Goal: Task Accomplishment & Management: Manage account settings

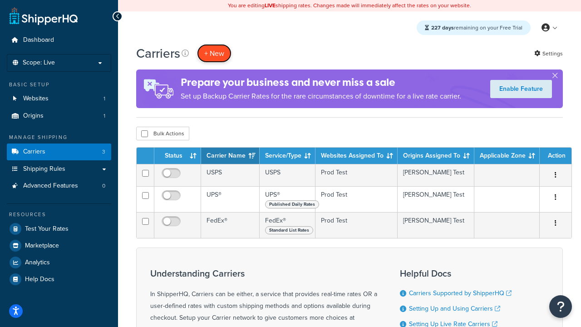
click at [214, 53] on button "+ New" at bounding box center [214, 53] width 35 height 19
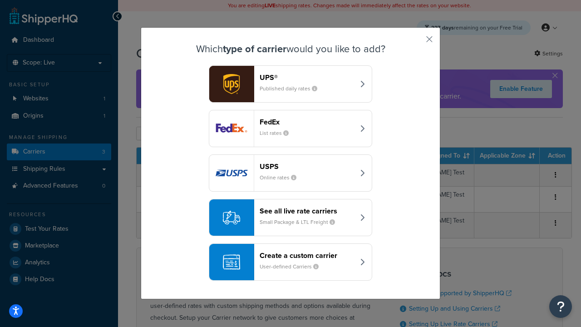
click at [307, 122] on header "FedEx" at bounding box center [307, 122] width 95 height 9
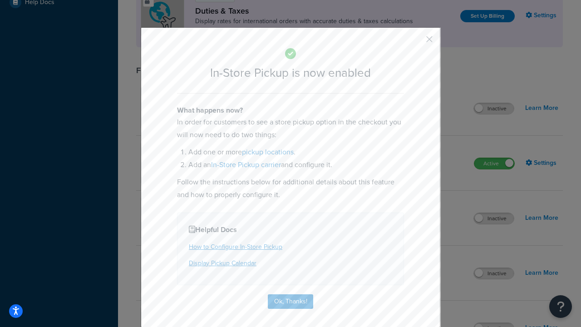
click at [416, 42] on button "button" at bounding box center [416, 42] width 2 height 2
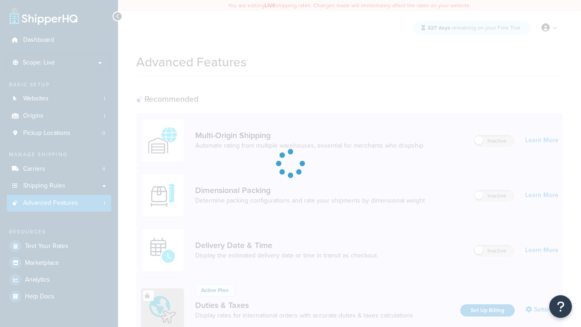
scroll to position [294, 0]
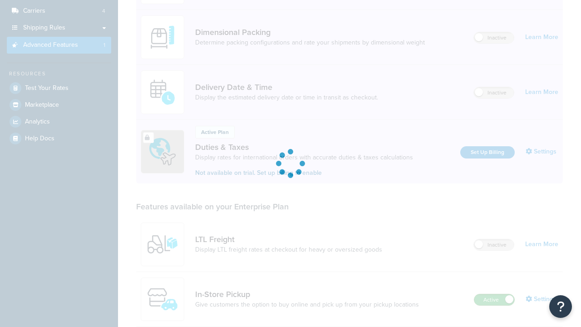
click at [495, 294] on label "Active" at bounding box center [495, 299] width 40 height 11
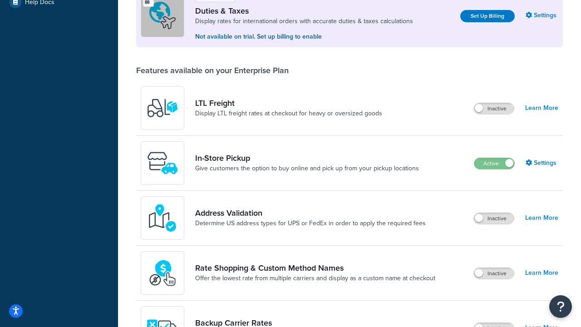
scroll to position [277, 0]
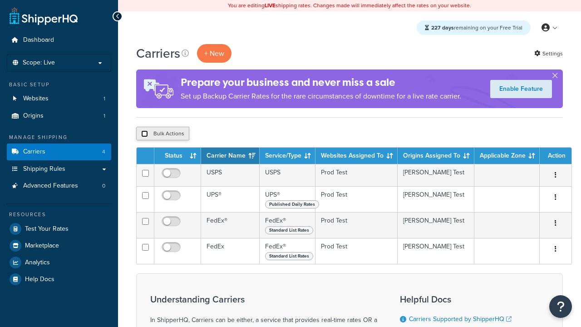
click at [144, 134] on input "checkbox" at bounding box center [144, 133] width 7 height 7
checkbox input "true"
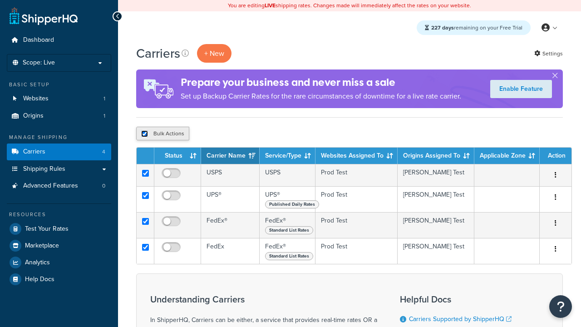
checkbox input "true"
click at [0, 0] on button "Delete" at bounding box center [0, 0] width 0 height 0
